Goal: Transaction & Acquisition: Download file/media

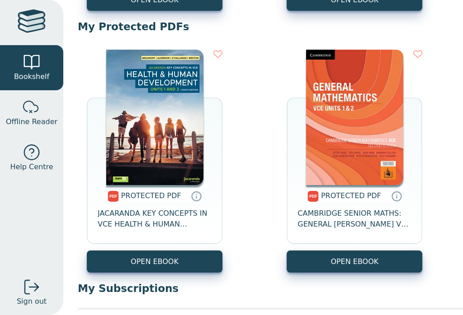
scroll to position [336, 0]
click at [183, 260] on link "OPEN EBOOK" at bounding box center [155, 262] width 136 height 22
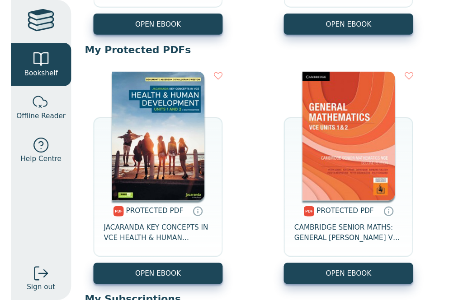
scroll to position [312, 0]
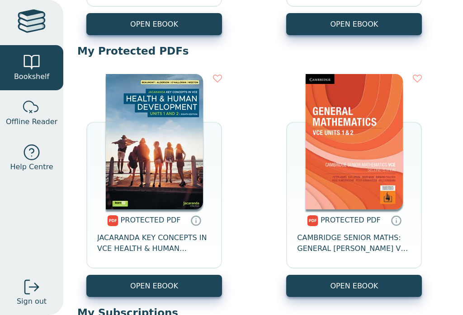
click at [169, 244] on span "JACARANDA KEY CONCEPTS IN VCE HEALTH & HUMAN DEVELOPMENT UNITS 1&2 PRINT & LEAR…" at bounding box center [154, 244] width 114 height 22
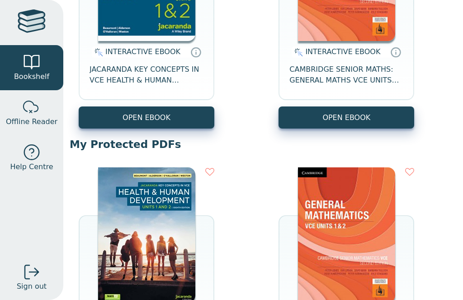
scroll to position [196, 5]
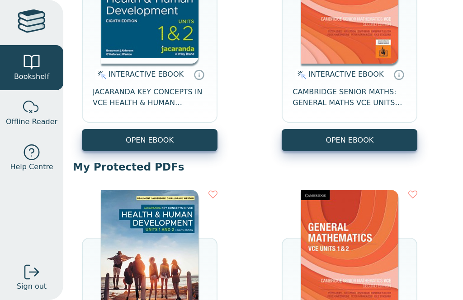
click at [182, 149] on button "OPEN EBOOK" at bounding box center [150, 140] width 136 height 22
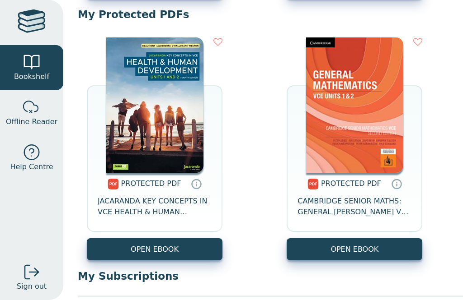
scroll to position [347, 0]
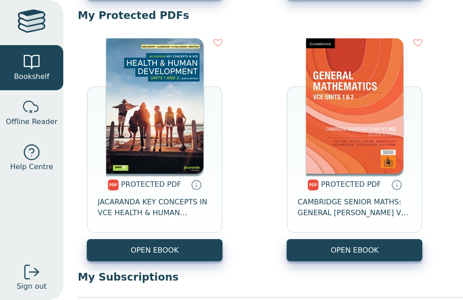
click at [128, 190] on div "PROTECTED PDF" at bounding box center [146, 184] width 77 height 11
click at [130, 201] on span "JACARANDA KEY CONCEPTS IN VCE HEALTH & HUMAN DEVELOPMENT UNITS 1&2 PRINT & LEAR…" at bounding box center [155, 208] width 114 height 22
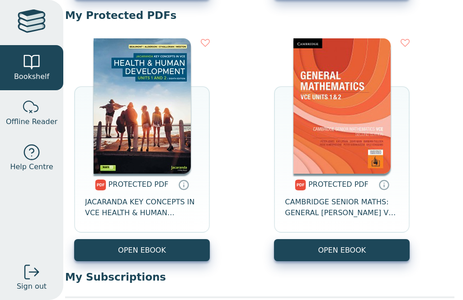
scroll to position [29, 0]
click at [175, 239] on link "OPEN EBOOK" at bounding box center [142, 250] width 136 height 22
